Goal: Task Accomplishment & Management: Manage account settings

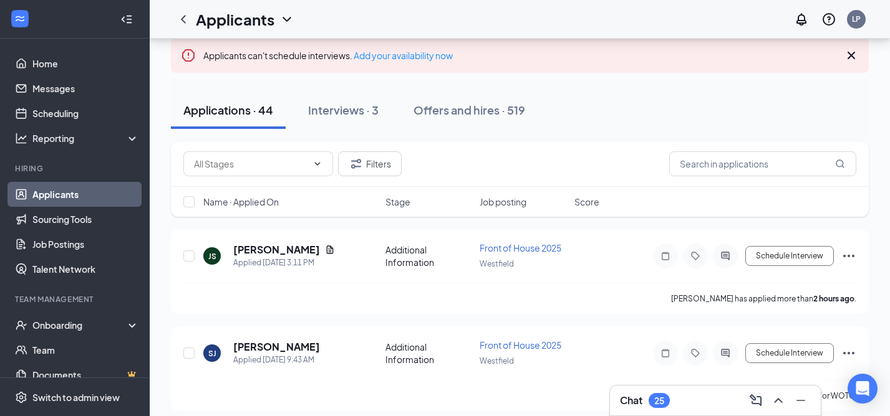
scroll to position [70, 0]
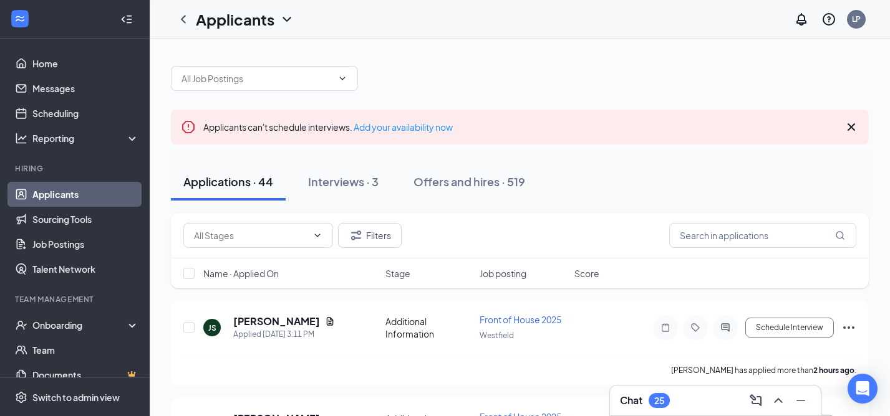
click at [631, 401] on h3 "Chat" at bounding box center [631, 401] width 22 height 14
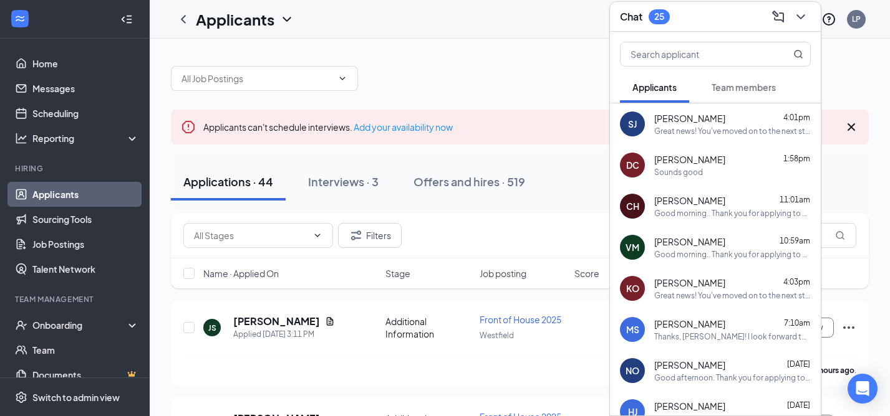
click at [583, 78] on div at bounding box center [520, 72] width 698 height 37
click at [797, 17] on icon "ChevronDown" at bounding box center [800, 16] width 15 height 15
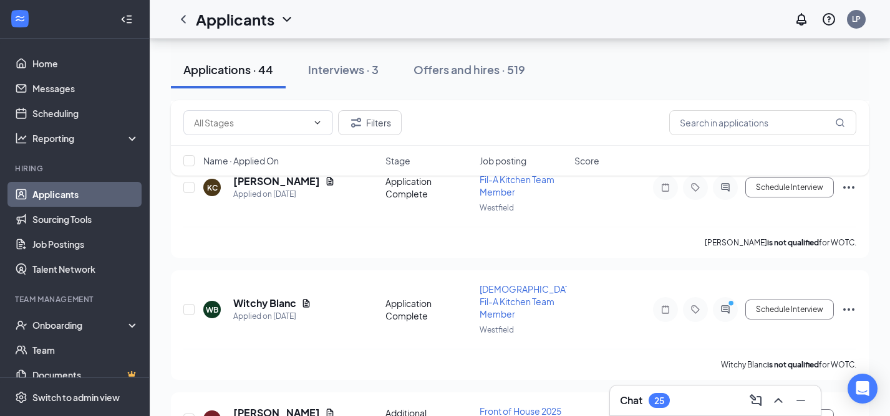
scroll to position [2955, 0]
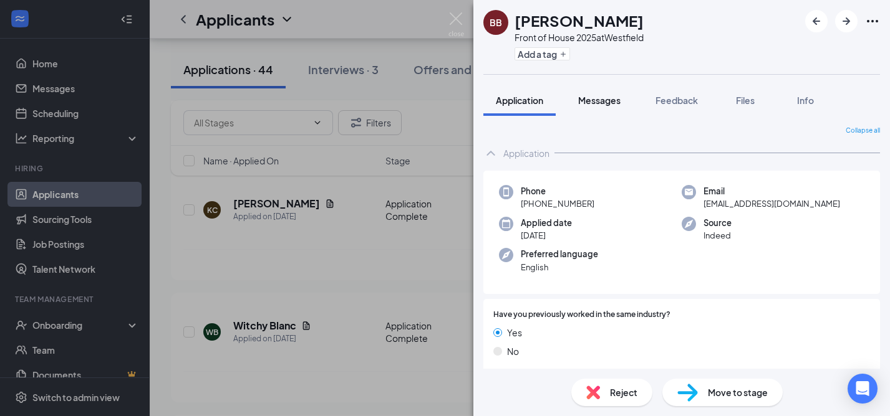
click at [599, 95] on span "Messages" at bounding box center [599, 100] width 42 height 11
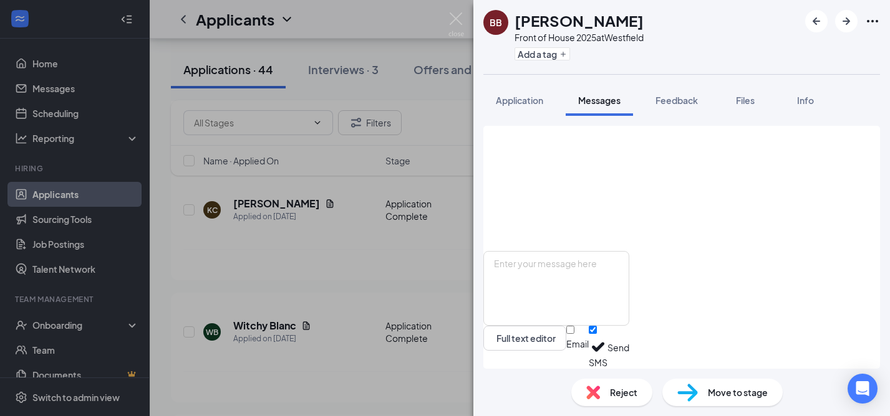
scroll to position [863, 0]
click at [456, 22] on img at bounding box center [456, 24] width 16 height 24
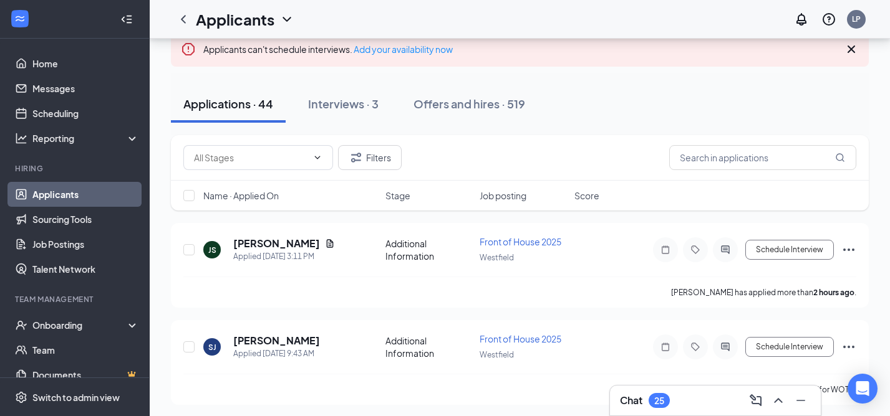
scroll to position [85, 0]
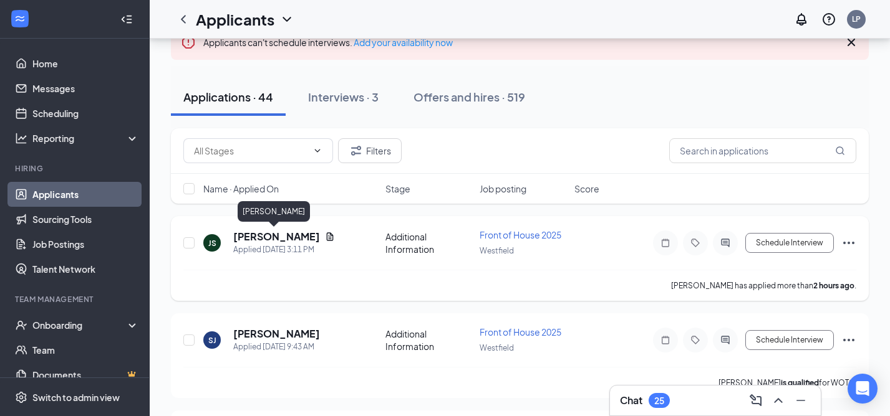
click at [264, 236] on h5 "[PERSON_NAME]" at bounding box center [276, 237] width 87 height 14
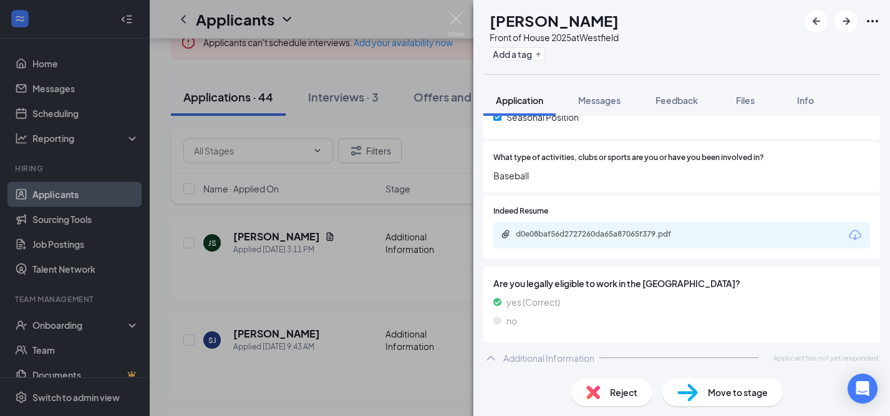
scroll to position [332, 0]
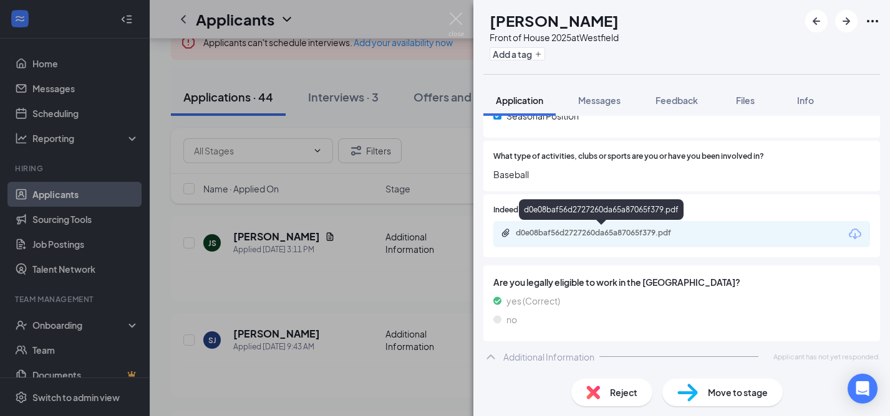
click at [627, 229] on div "d0e08baf56d2727260da65a87065f379.pdf" at bounding box center [603, 233] width 175 height 10
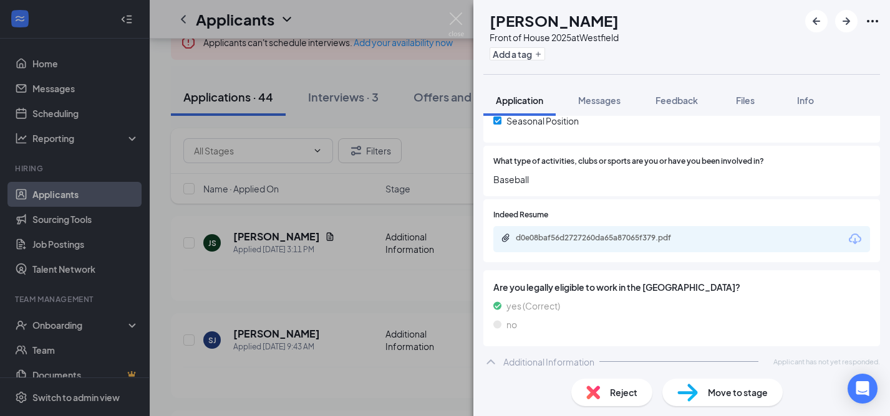
click at [620, 386] on span "Reject" at bounding box center [623, 393] width 27 height 14
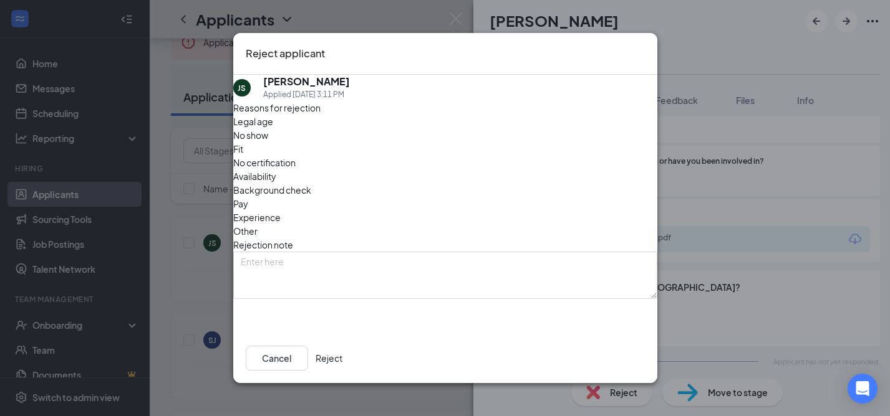
click at [276, 170] on span "Availability" at bounding box center [254, 177] width 43 height 14
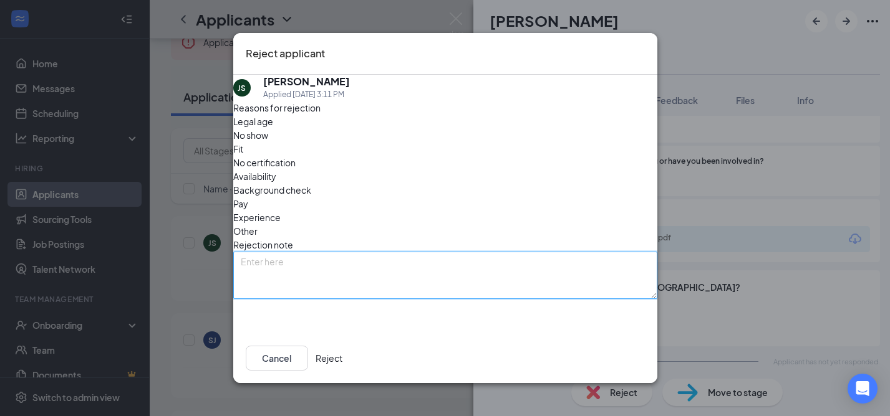
click at [279, 252] on textarea at bounding box center [445, 275] width 424 height 47
type textarea "According to application/resume, candidate is a HS student and does not have we…"
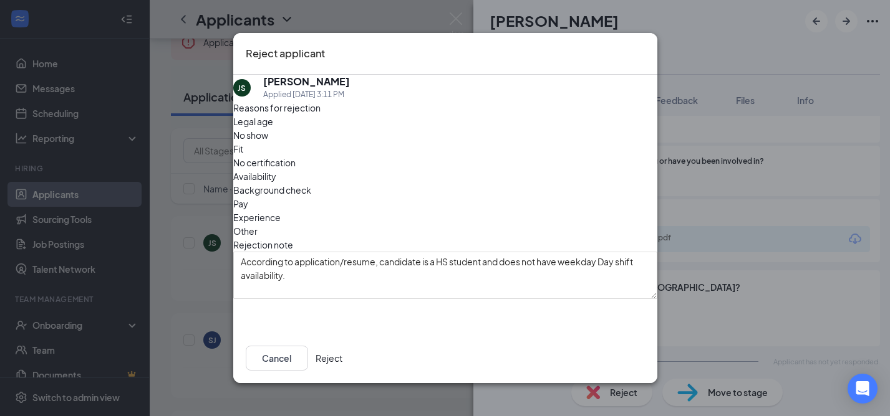
click at [342, 357] on button "Reject" at bounding box center [328, 358] width 27 height 25
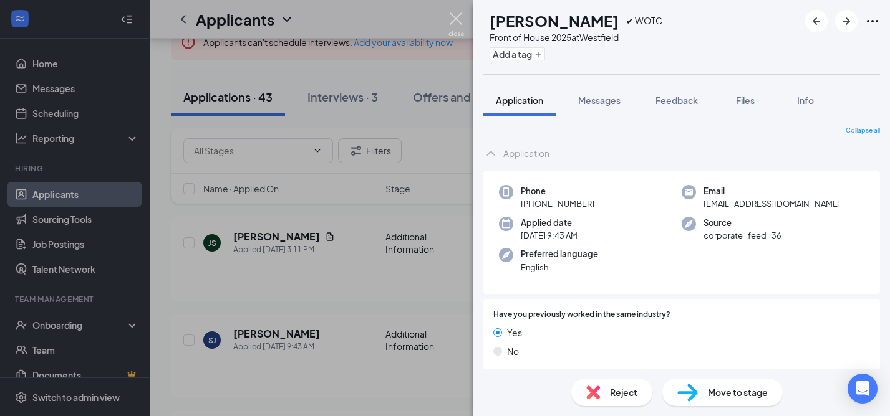
click at [451, 17] on img at bounding box center [456, 24] width 16 height 24
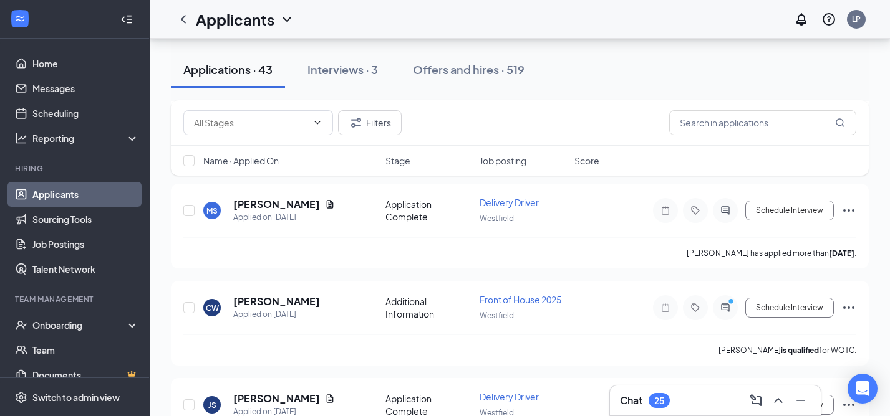
scroll to position [629, 0]
click at [277, 294] on h5 "[PERSON_NAME]" at bounding box center [276, 301] width 87 height 14
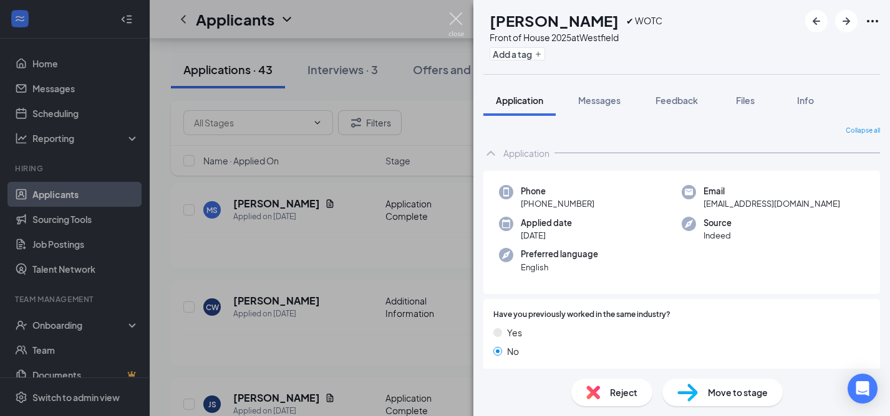
drag, startPoint x: 456, startPoint y: 14, endPoint x: 432, endPoint y: 44, distance: 38.2
click at [455, 14] on img at bounding box center [456, 24] width 16 height 24
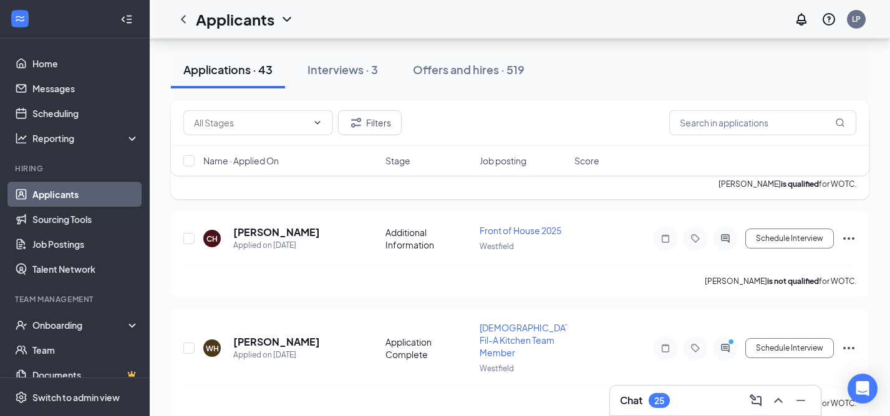
scroll to position [219, 0]
